Goal: Transaction & Acquisition: Download file/media

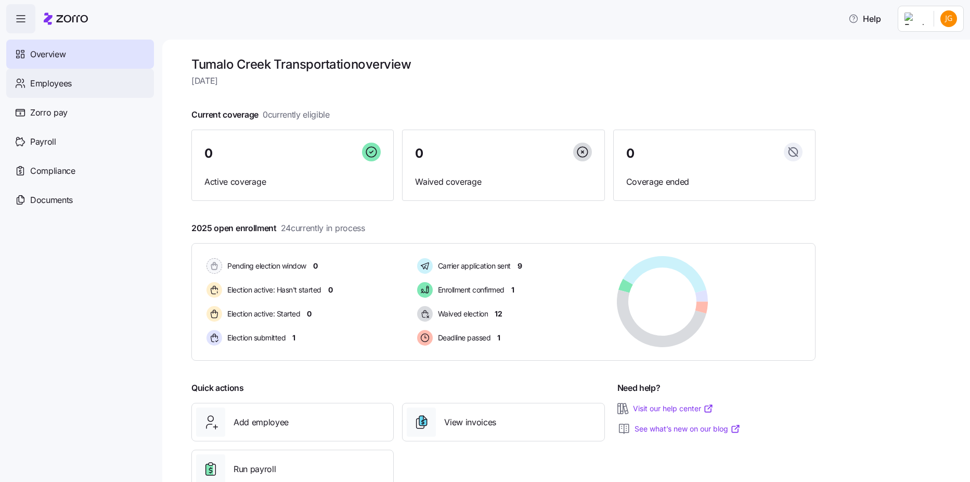
click at [46, 85] on span "Employees" at bounding box center [51, 83] width 42 height 13
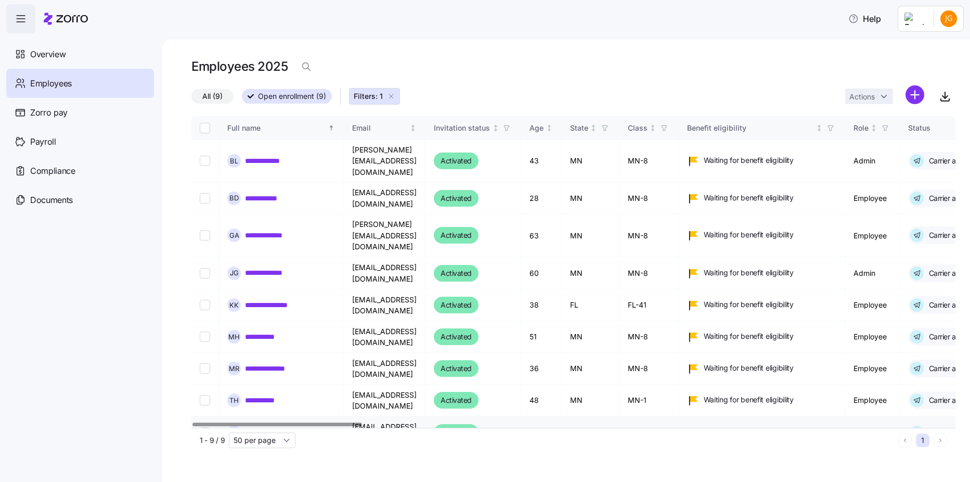
click at [267, 427] on link "**********" at bounding box center [270, 432] width 51 height 10
click at [57, 62] on div "Overview" at bounding box center [80, 54] width 148 height 29
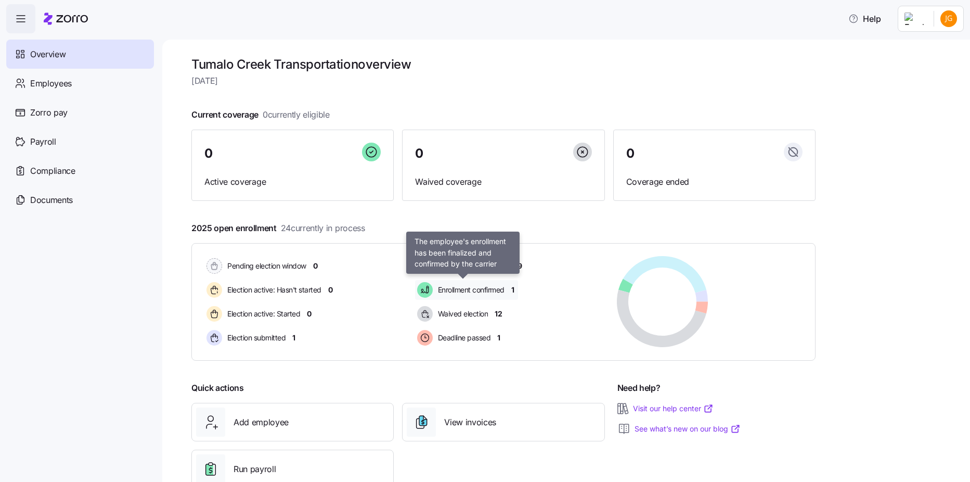
click at [445, 296] on span "Enrollment confirmed" at bounding box center [470, 289] width 70 height 12
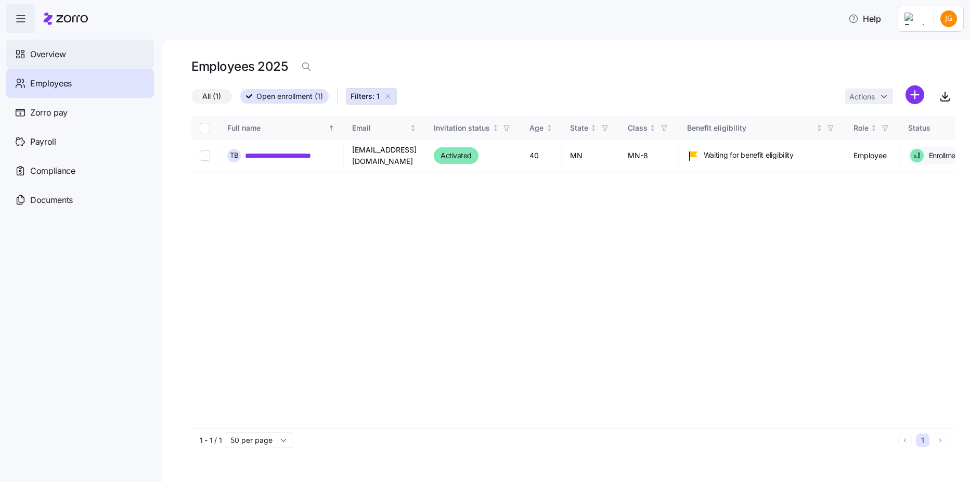
click at [79, 62] on div "Overview" at bounding box center [80, 54] width 148 height 29
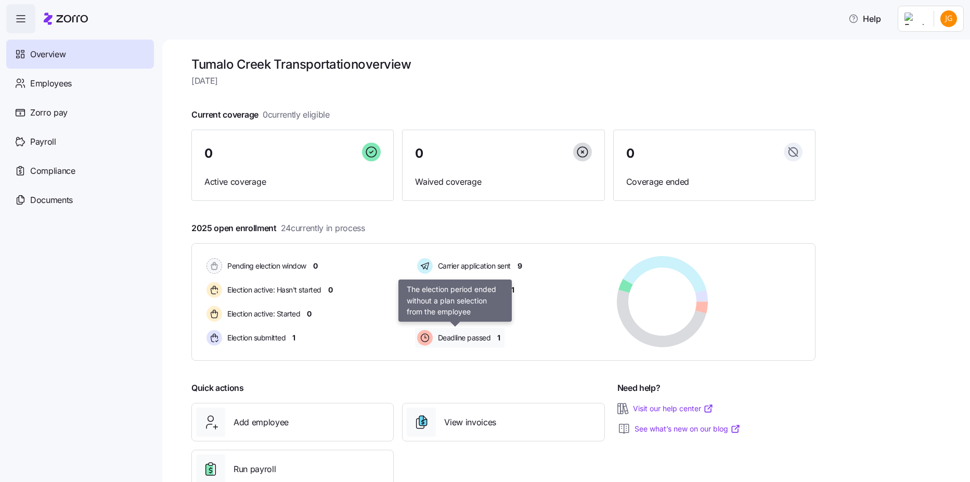
click at [475, 335] on span "Deadline passed" at bounding box center [463, 337] width 56 height 10
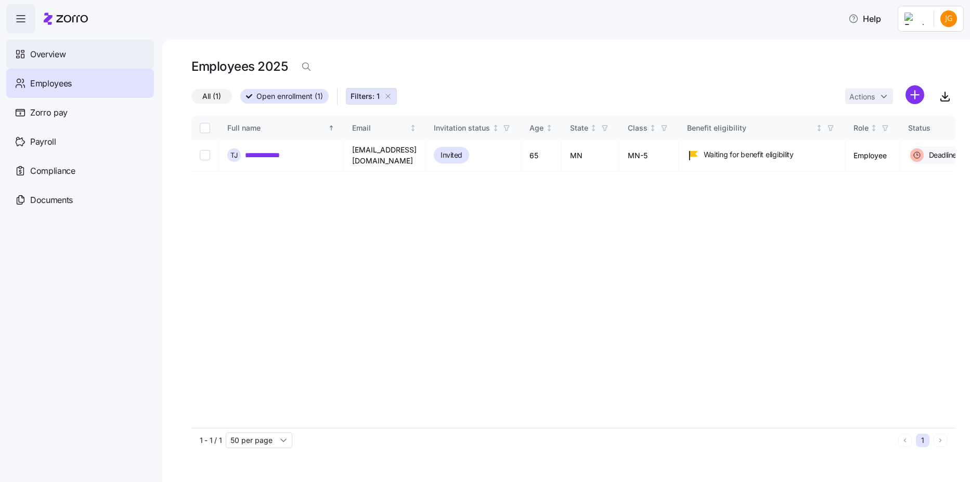
click at [61, 58] on span "Overview" at bounding box center [47, 54] width 35 height 13
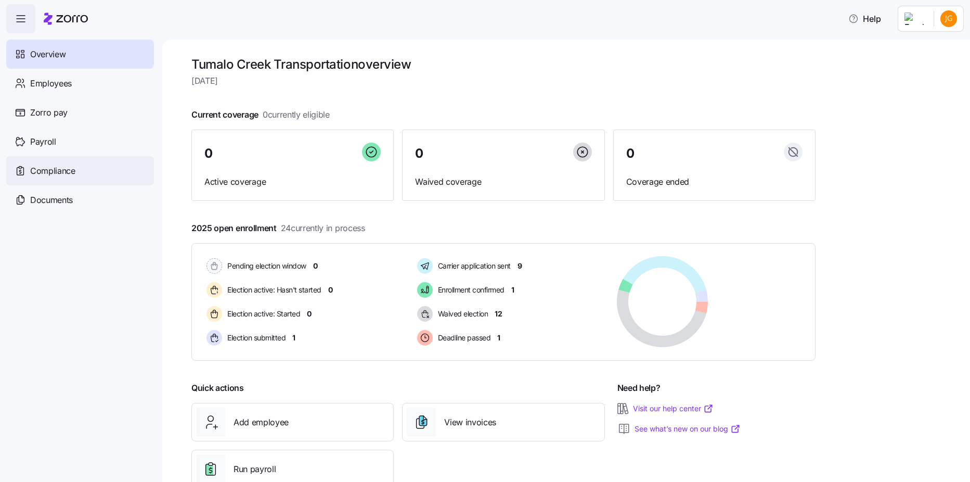
click at [62, 163] on div "Compliance" at bounding box center [80, 170] width 148 height 29
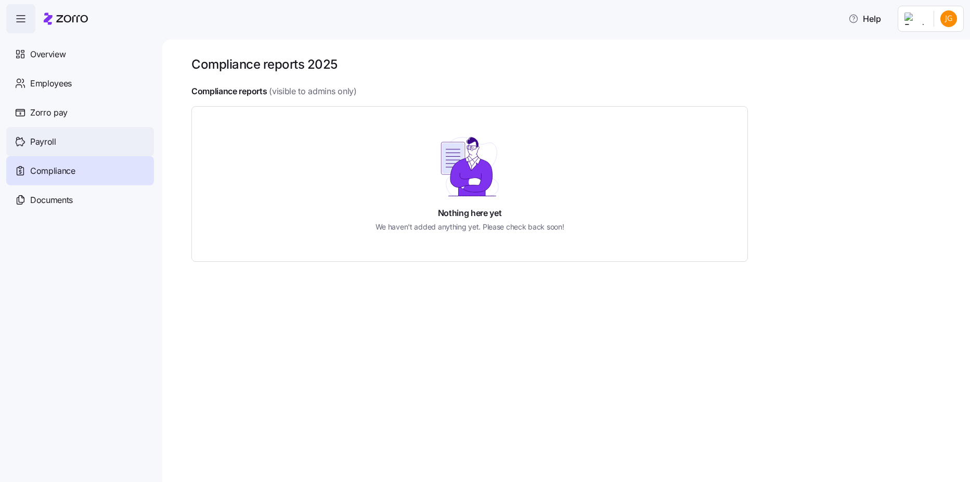
click at [63, 149] on div "Payroll" at bounding box center [80, 141] width 148 height 29
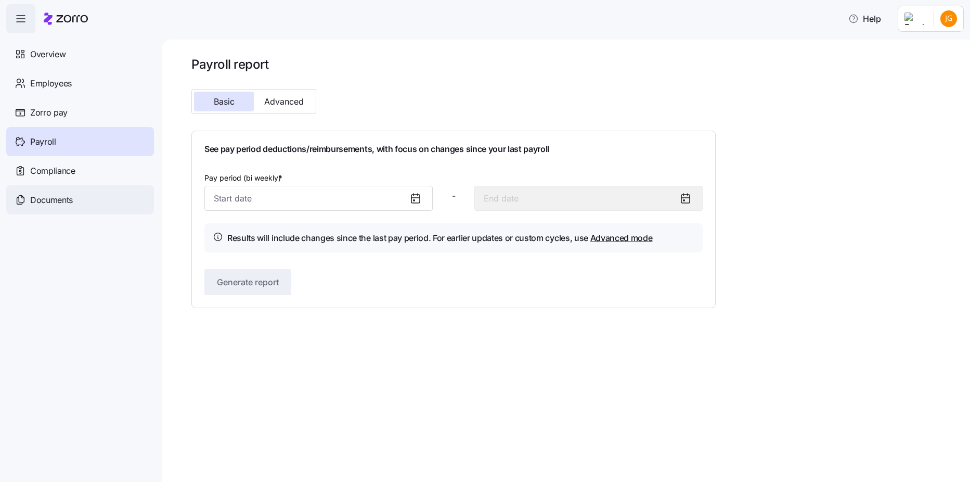
click at [63, 198] on span "Documents" at bounding box center [51, 199] width 43 height 13
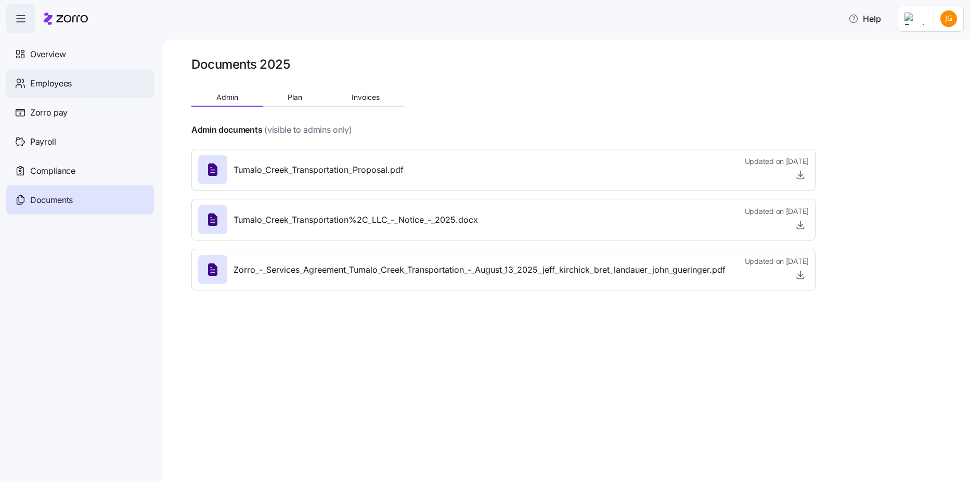
click at [56, 92] on div "Employees" at bounding box center [80, 83] width 148 height 29
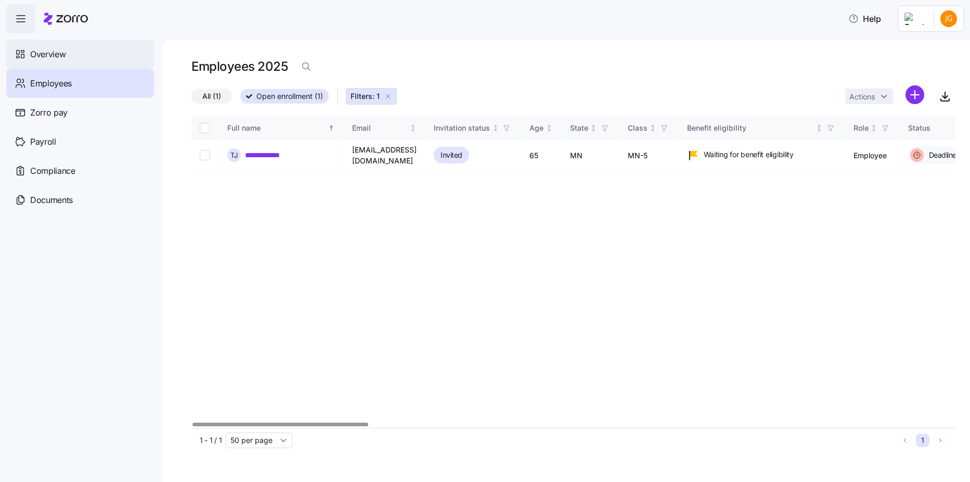
click at [49, 60] on span "Overview" at bounding box center [47, 54] width 35 height 13
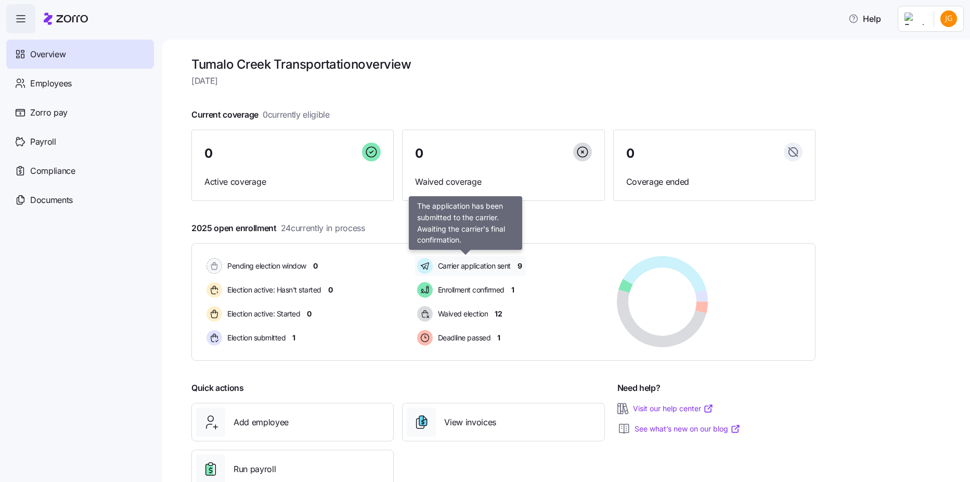
click at [503, 269] on span "Carrier application sent" at bounding box center [473, 266] width 76 height 10
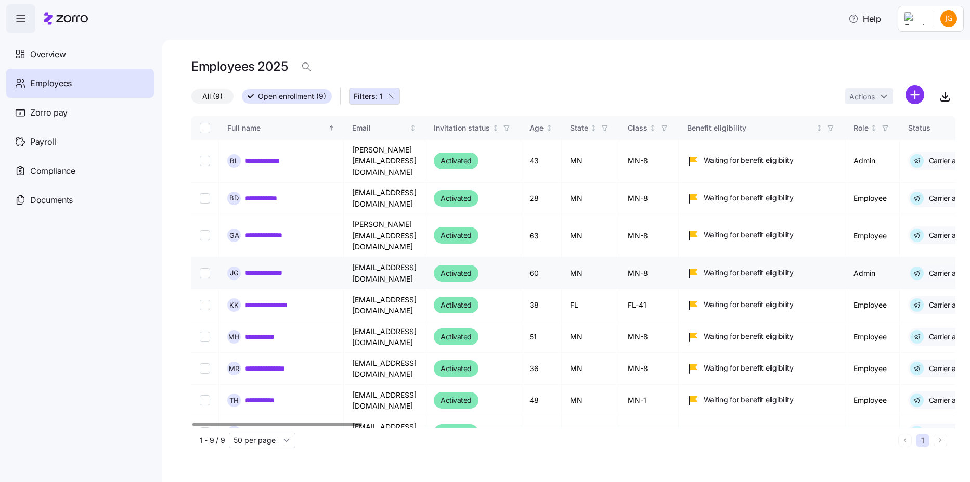
click at [246, 267] on link "**********" at bounding box center [272, 272] width 54 height 10
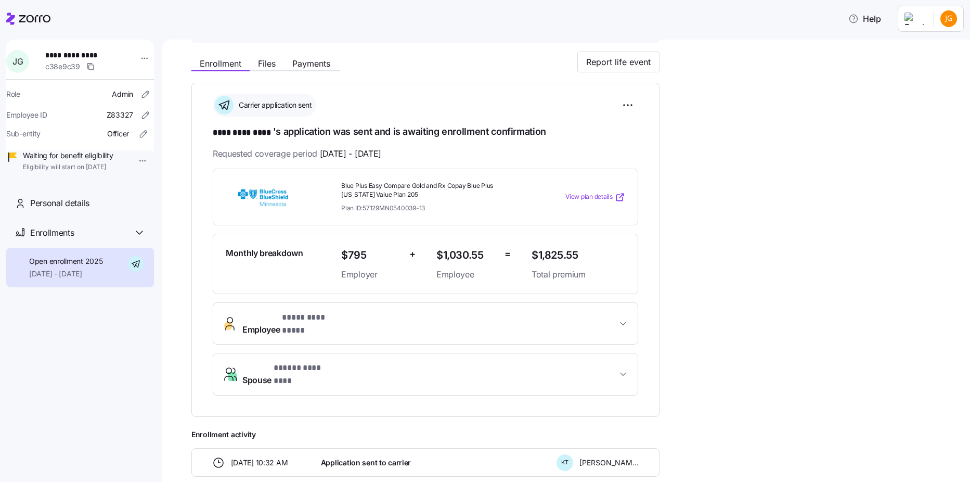
scroll to position [52, 0]
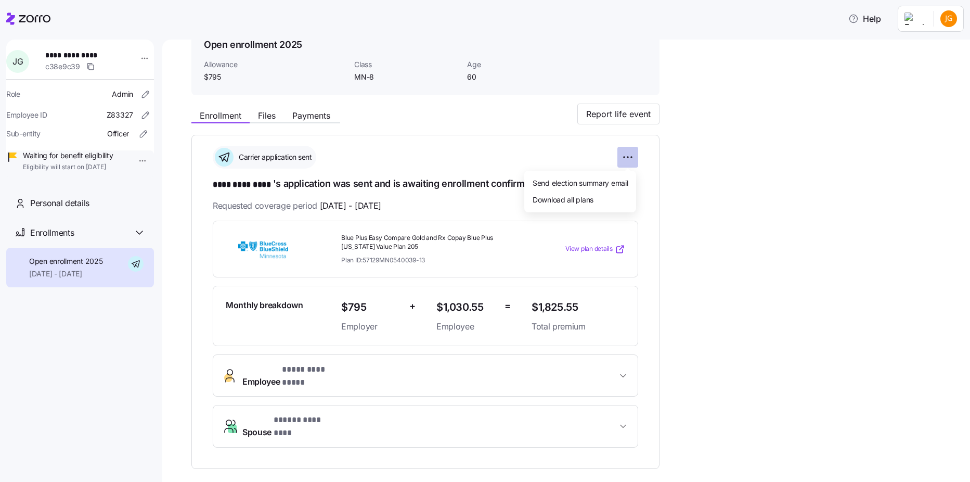
click at [629, 152] on html "**********" at bounding box center [485, 237] width 970 height 475
click at [268, 118] on html "**********" at bounding box center [485, 237] width 970 height 475
click at [268, 118] on span "Files" at bounding box center [267, 115] width 18 height 8
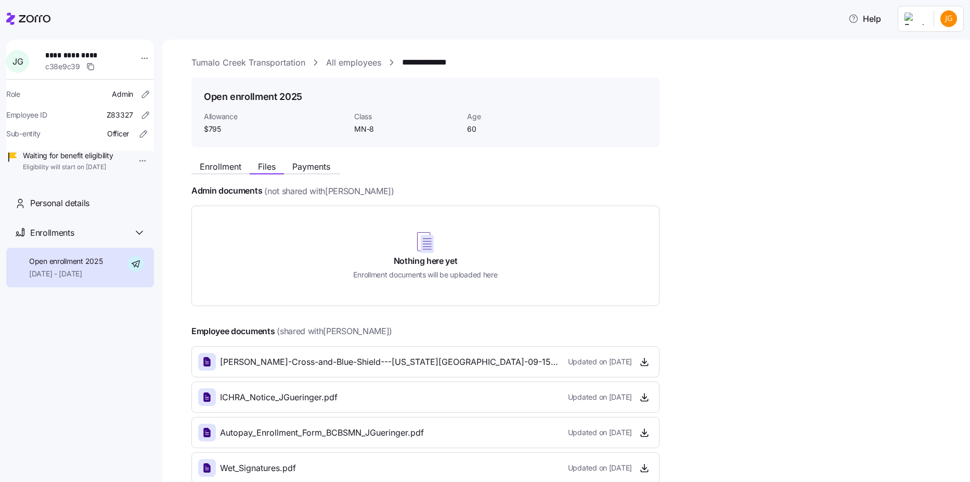
scroll to position [64, 0]
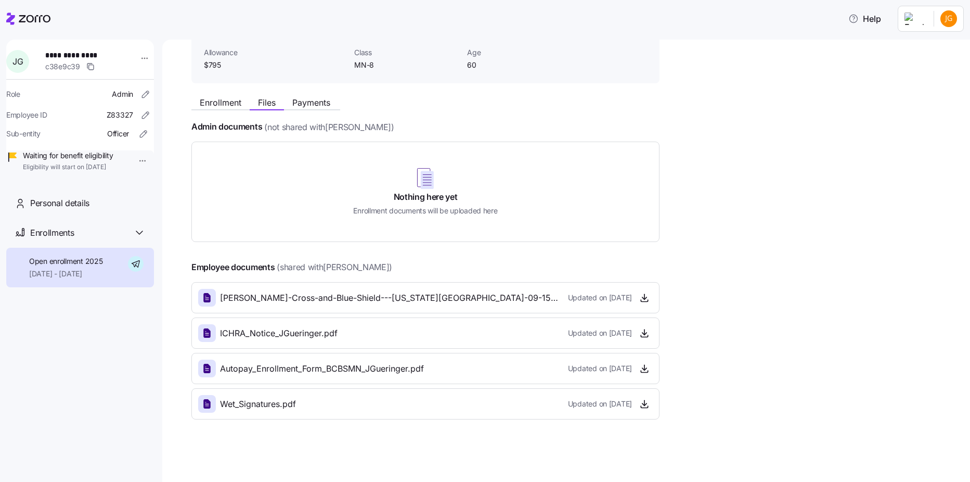
click at [213, 302] on div at bounding box center [207, 298] width 18 height 18
click at [239, 296] on span "[PERSON_NAME]-Cross-and-Blue-Shield---[US_STATE][GEOGRAPHIC_DATA]-09-15T15_04_0…" at bounding box center [390, 297] width 340 height 13
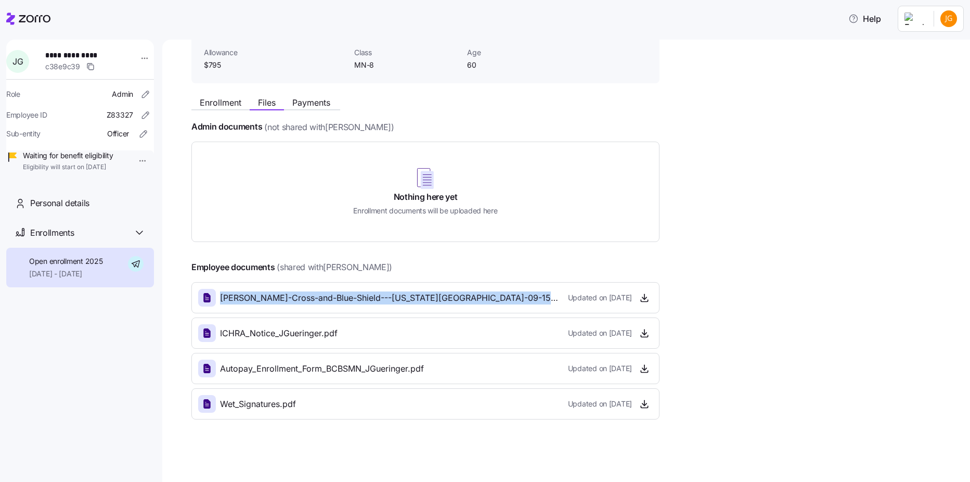
click at [239, 296] on span "[PERSON_NAME]-Cross-and-Blue-Shield---[US_STATE][GEOGRAPHIC_DATA]-09-15T15_04_0…" at bounding box center [390, 297] width 340 height 13
drag, startPoint x: 239, startPoint y: 296, endPoint x: 271, endPoint y: 298, distance: 31.8
click at [271, 298] on span "[PERSON_NAME]-Cross-and-Blue-Shield---[US_STATE][GEOGRAPHIC_DATA]-09-15T15_04_0…" at bounding box center [390, 297] width 340 height 13
click at [641, 302] on icon "button" at bounding box center [644, 297] width 10 height 10
